Goal: Transaction & Acquisition: Purchase product/service

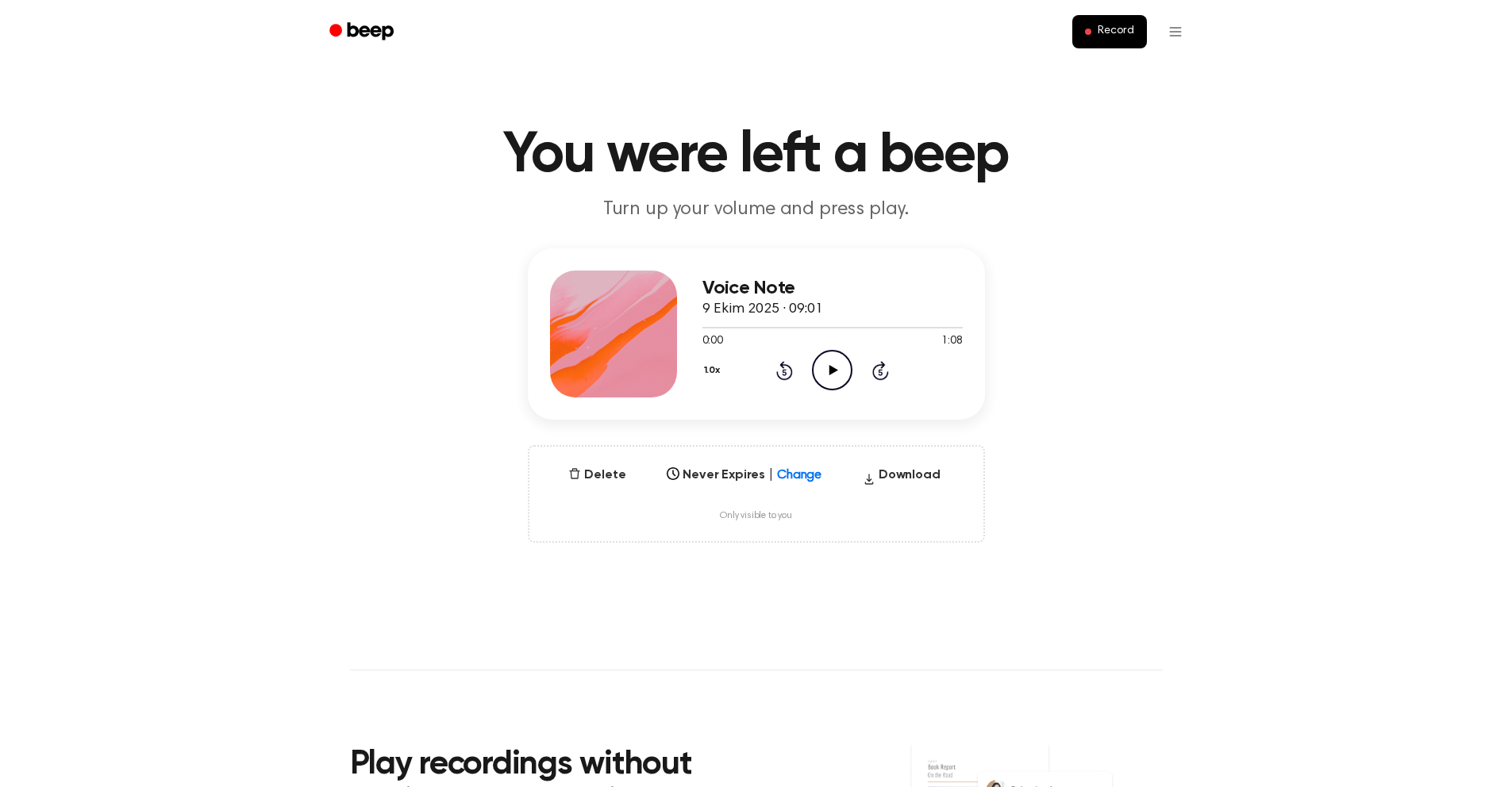
click at [838, 371] on icon "Play Audio" at bounding box center [832, 370] width 40 height 40
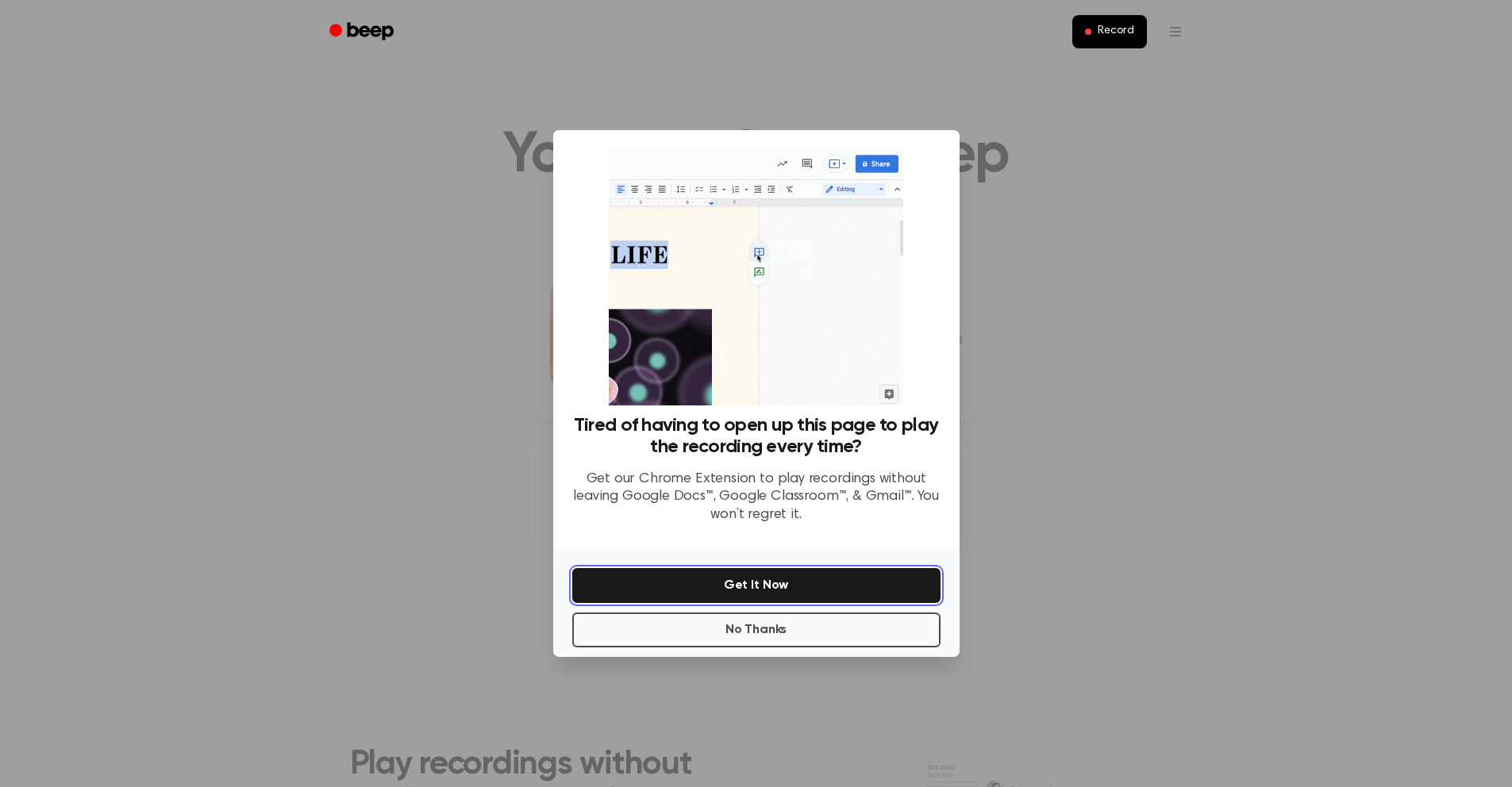
click at [758, 578] on button "Get It Now" at bounding box center [756, 586] width 368 height 35
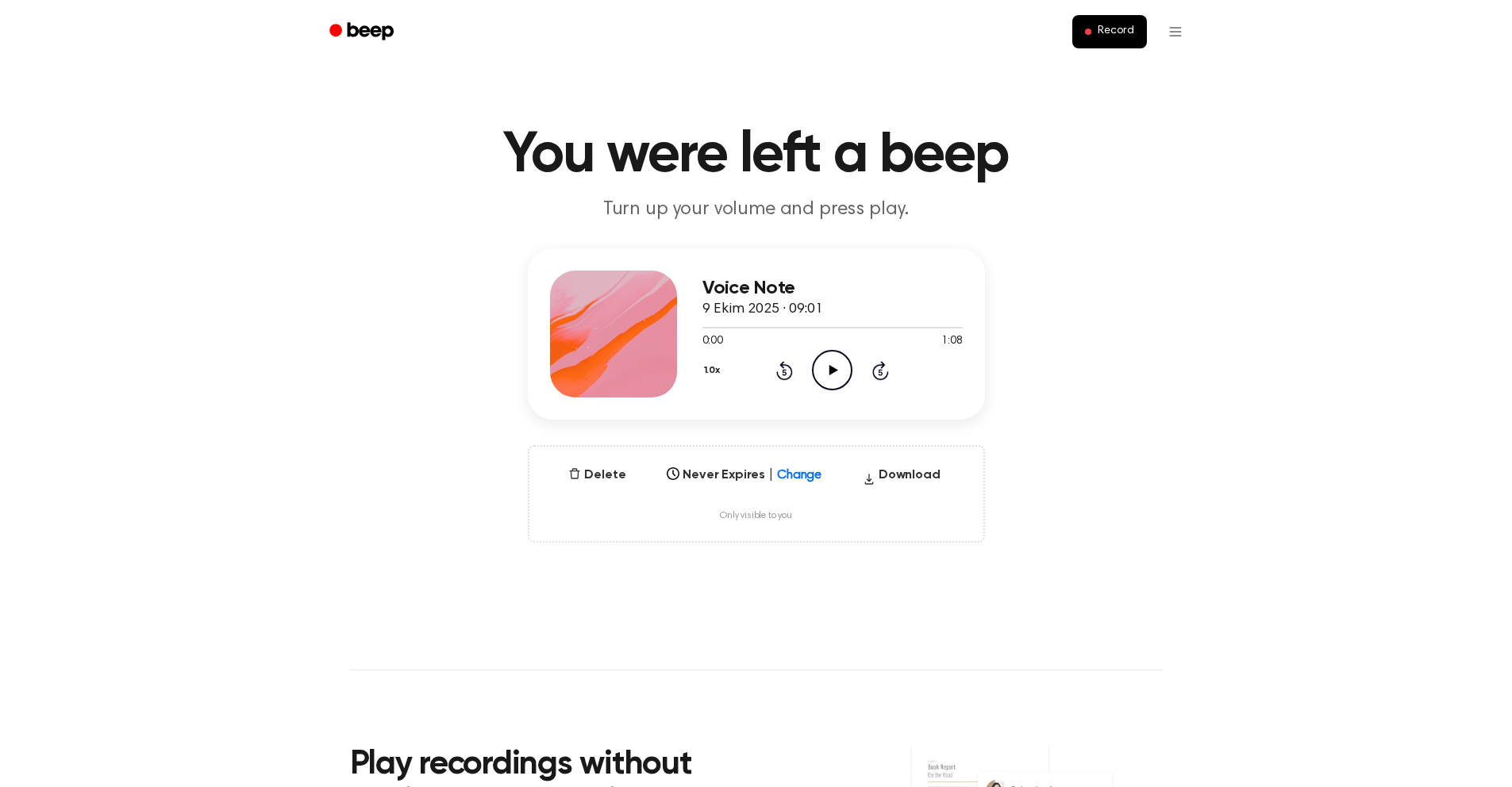
click at [830, 377] on icon "Play Audio" at bounding box center [832, 370] width 40 height 40
click at [824, 372] on icon "Pause Audio" at bounding box center [832, 370] width 40 height 40
